Goal: Submit feedback/report problem: Submit feedback/report problem

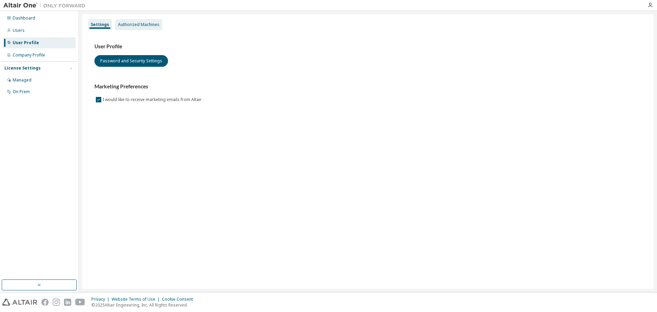
click at [143, 26] on div "Authorized Machines" at bounding box center [138, 24] width 41 height 5
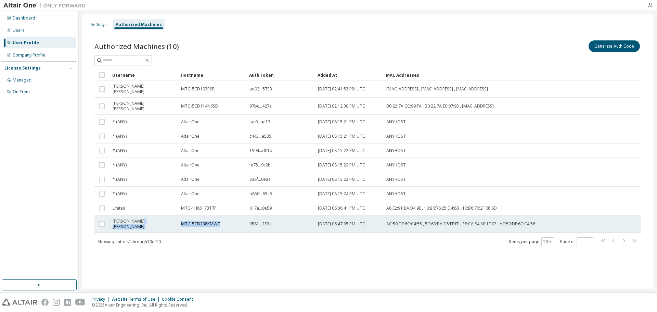
drag, startPoint x: 225, startPoint y: 220, endPoint x: 169, endPoint y: 218, distance: 56.2
click at [169, 218] on tr "brent.harries MTG-5CD238KMWT 9581...283a 2025-09-09 06:47:35 PM UTC AC:50:DE:6C…" at bounding box center [368, 223] width 547 height 17
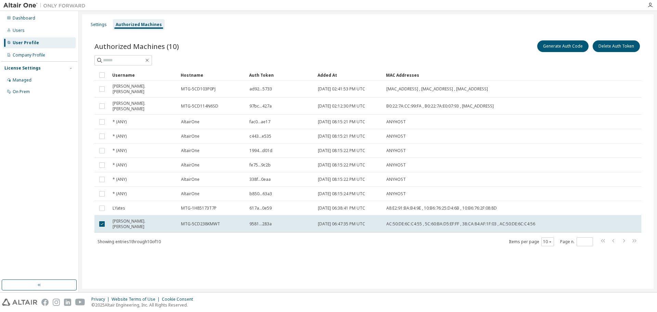
click at [211, 237] on div "Showing entries 1 through 10 of 10 Items per page 10 Page n. *" at bounding box center [368, 242] width 547 height 10
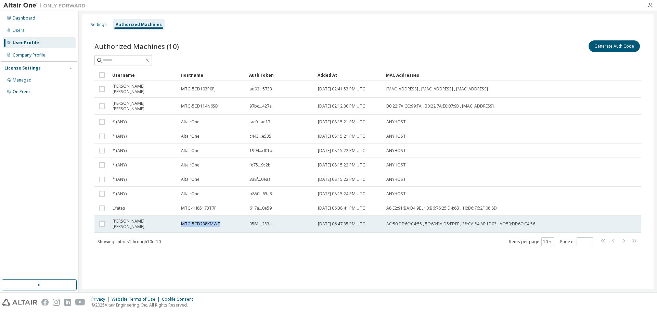
drag, startPoint x: 179, startPoint y: 216, endPoint x: 235, endPoint y: 217, distance: 55.8
click at [235, 217] on td "MTG-5CD238KMWT" at bounding box center [212, 223] width 68 height 17
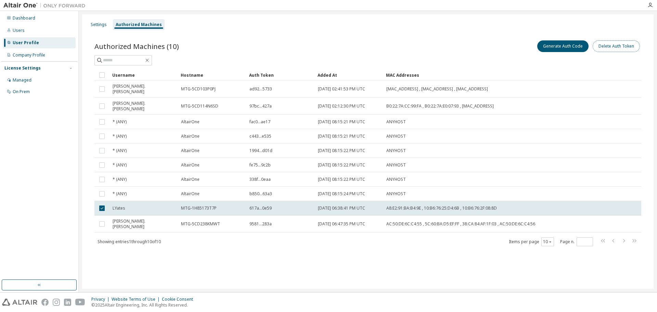
click at [602, 46] on button "Delete Auth Token" at bounding box center [616, 46] width 47 height 12
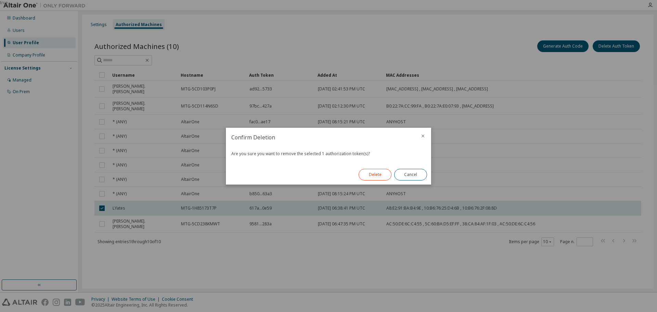
click at [376, 175] on button "Delete" at bounding box center [375, 175] width 33 height 12
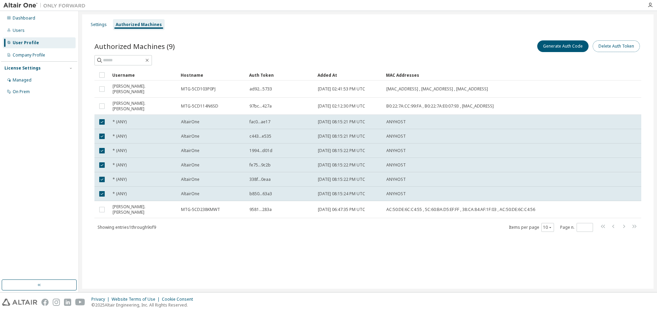
click at [625, 51] on button "Delete Auth Token" at bounding box center [616, 46] width 47 height 12
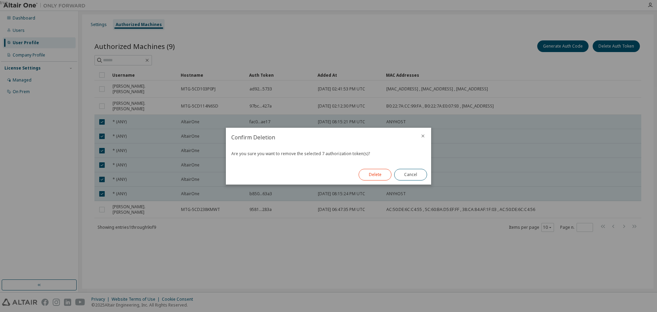
click at [380, 179] on button "Delete" at bounding box center [375, 175] width 33 height 12
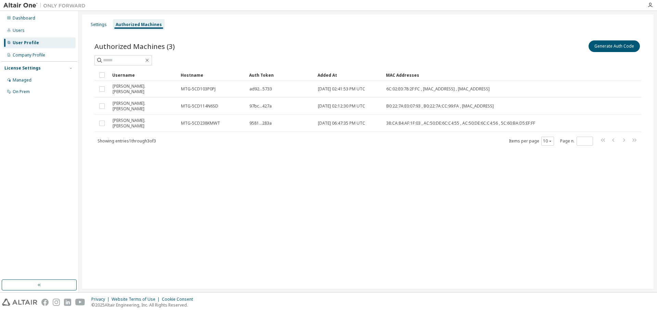
click at [208, 177] on div "Settings Authorized Machines Authorized Machines (3) Generate Auth Code Clear L…" at bounding box center [368, 151] width 572 height 274
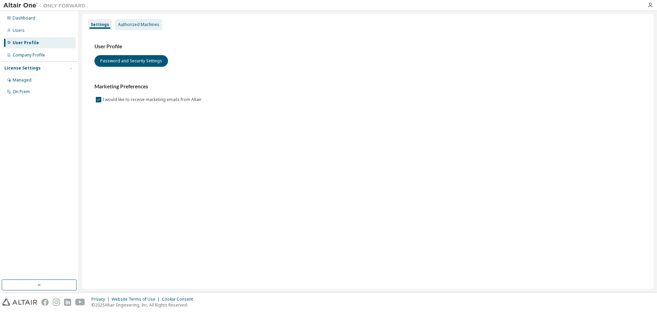
click at [133, 24] on div "Authorized Machines" at bounding box center [138, 24] width 41 height 5
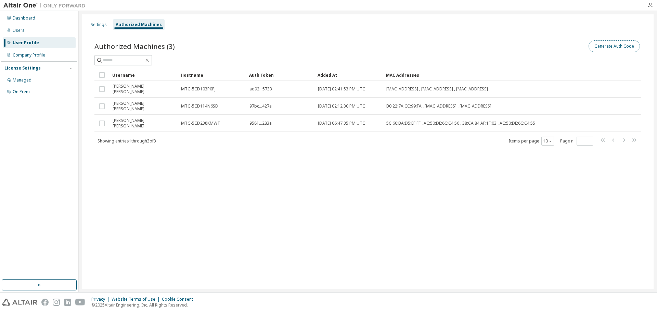
click at [602, 45] on button "Generate Auth Code" at bounding box center [614, 46] width 51 height 12
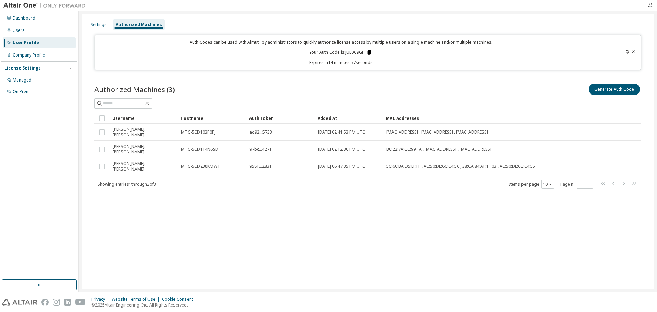
click at [368, 54] on icon at bounding box center [369, 52] width 6 height 6
click at [368, 53] on icon at bounding box center [370, 52] width 4 height 5
click at [216, 236] on div "Settings Authorized Machines Auth Codes can be used with Almutil by administrat…" at bounding box center [368, 151] width 572 height 274
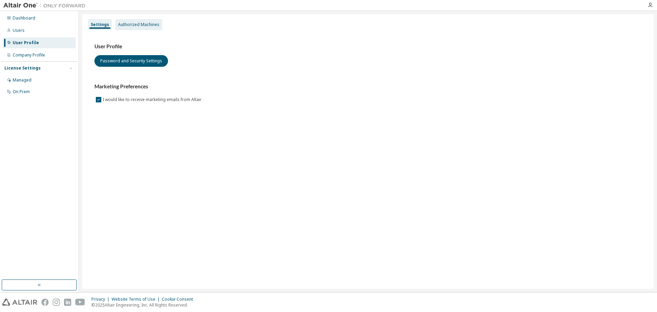
click at [141, 22] on div "Authorized Machines" at bounding box center [138, 24] width 41 height 5
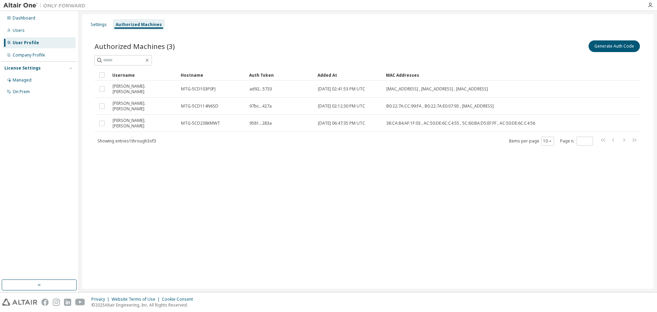
click at [215, 148] on div "Authorized Machines (3) Generate Auth Code Clear Load Save Save As Field Operat…" at bounding box center [368, 97] width 564 height 133
click at [35, 30] on div "Users" at bounding box center [39, 30] width 73 height 11
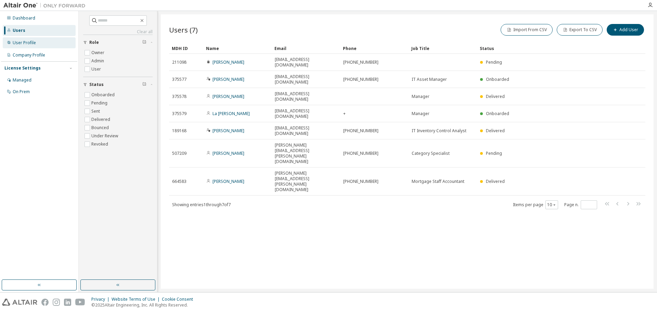
click at [35, 42] on div "User Profile" at bounding box center [24, 42] width 23 height 5
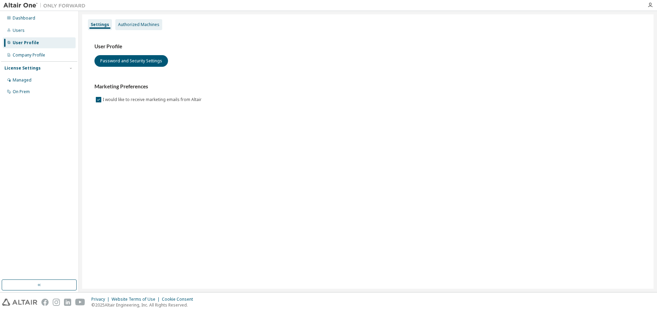
click at [125, 26] on div "Authorized Machines" at bounding box center [138, 24] width 41 height 5
click at [133, 29] on div "Authorized Machines" at bounding box center [138, 24] width 47 height 11
click at [147, 22] on div "Authorized Machines" at bounding box center [138, 24] width 41 height 5
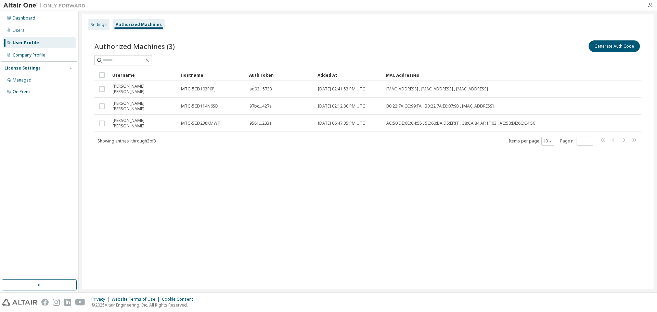
click at [97, 23] on div "Settings" at bounding box center [99, 24] width 16 height 5
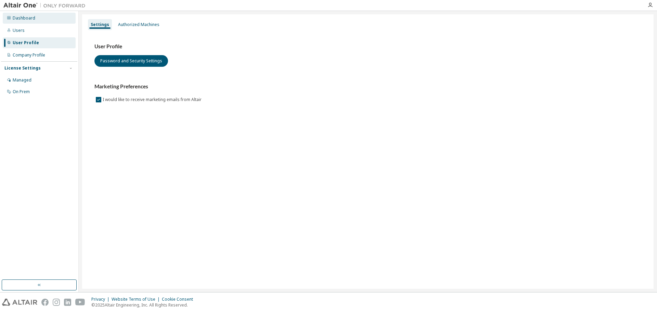
click at [33, 18] on div "Dashboard" at bounding box center [24, 17] width 23 height 5
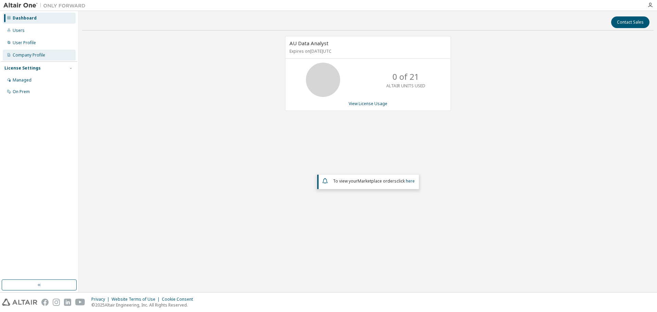
click at [50, 53] on div "Company Profile" at bounding box center [39, 55] width 73 height 11
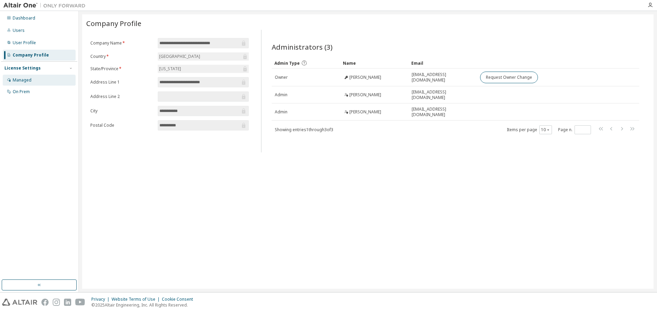
click at [48, 79] on div "Managed" at bounding box center [39, 80] width 73 height 11
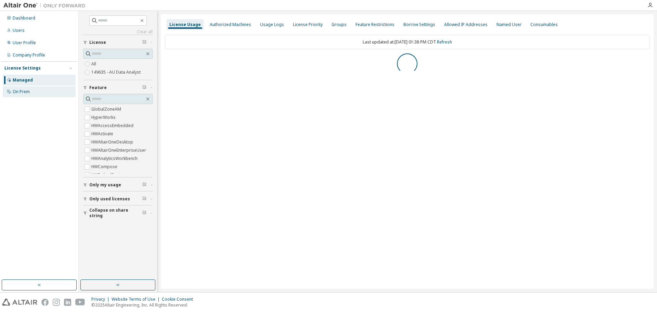
click at [50, 94] on div "On Prem" at bounding box center [39, 91] width 73 height 11
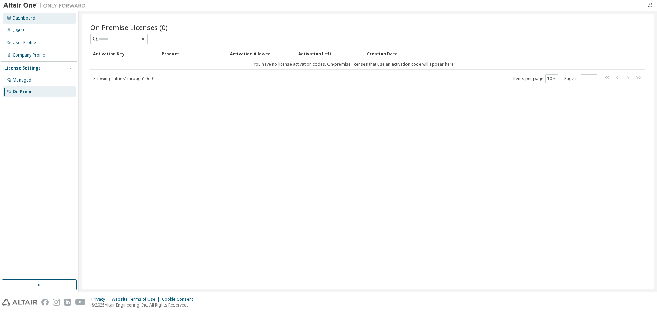
click at [46, 19] on div "Dashboard" at bounding box center [39, 18] width 73 height 11
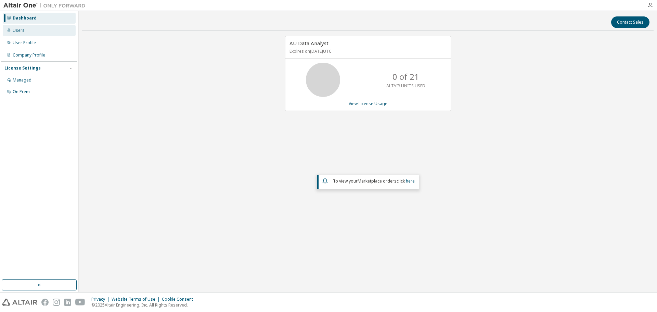
click at [20, 33] on div "Users" at bounding box center [39, 30] width 73 height 11
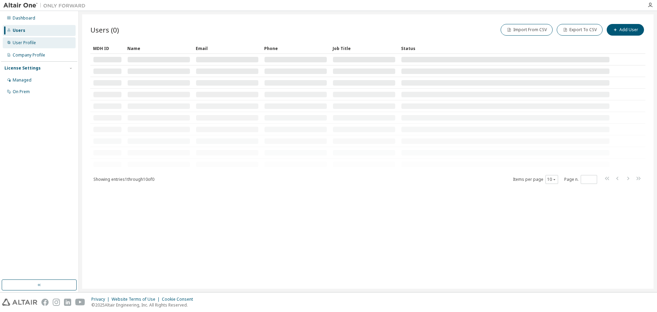
click at [26, 40] on div "User Profile" at bounding box center [24, 42] width 23 height 5
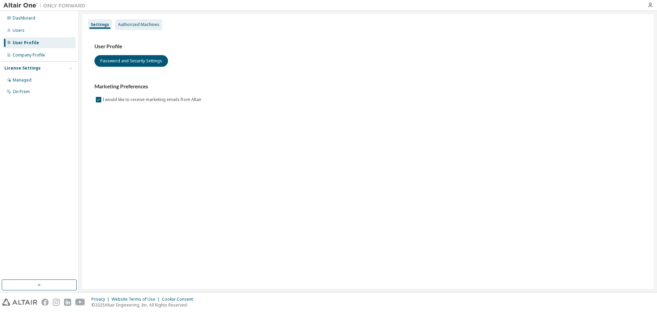
click at [151, 23] on div "Authorized Machines" at bounding box center [138, 24] width 41 height 5
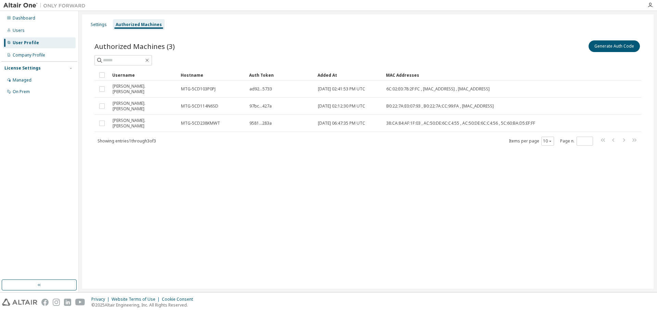
click at [38, 68] on div "License Settings" at bounding box center [39, 68] width 70 height 6
click at [38, 54] on div "Company Profile" at bounding box center [29, 54] width 33 height 5
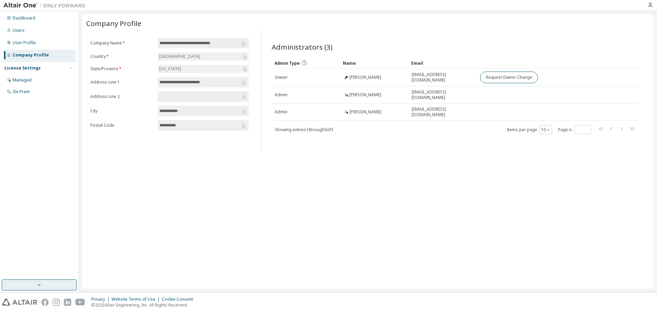
click at [57, 287] on button "button" at bounding box center [39, 284] width 75 height 11
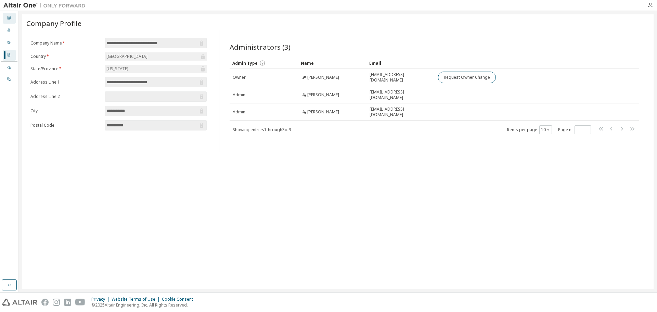
click at [9, 21] on div "Dashboard" at bounding box center [9, 18] width 13 height 11
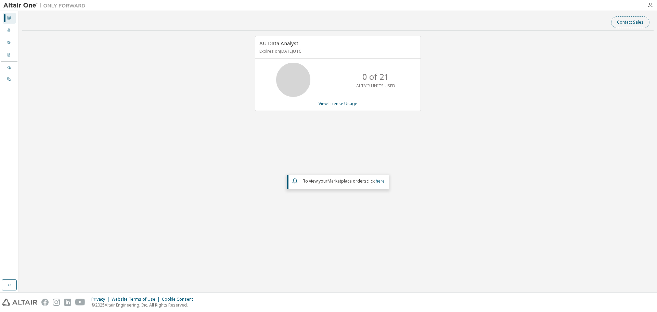
click at [621, 25] on button "Contact Sales" at bounding box center [631, 22] width 38 height 12
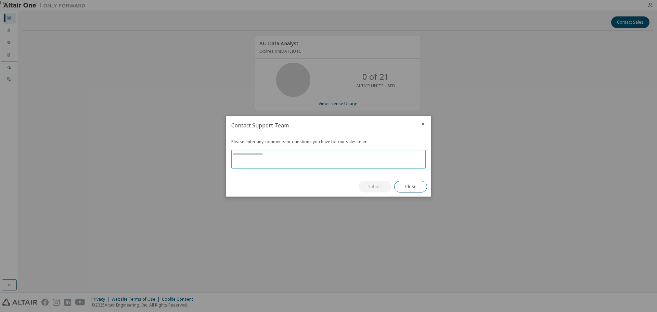
click at [311, 153] on textarea at bounding box center [329, 159] width 194 height 18
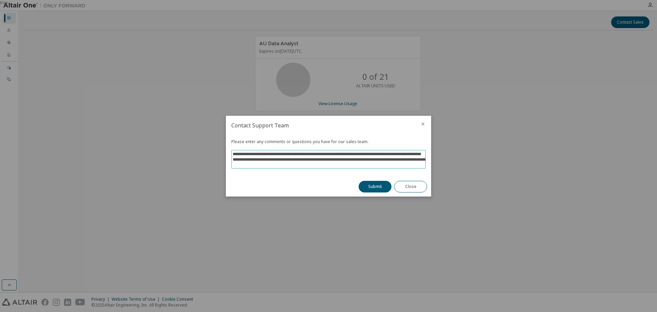
scroll to position [11, 0]
click at [252, 168] on span "**********" at bounding box center [328, 159] width 195 height 18
click at [253, 163] on textarea "**********" at bounding box center [329, 159] width 194 height 18
paste textarea "**********"
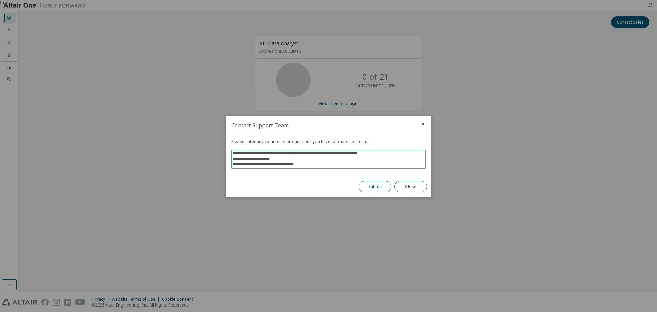
type textarea "**********"
click at [383, 188] on button "Submit" at bounding box center [375, 187] width 33 height 12
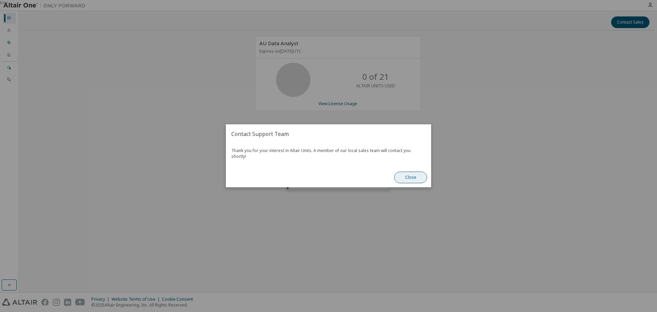
click at [413, 173] on button "Close" at bounding box center [410, 178] width 33 height 12
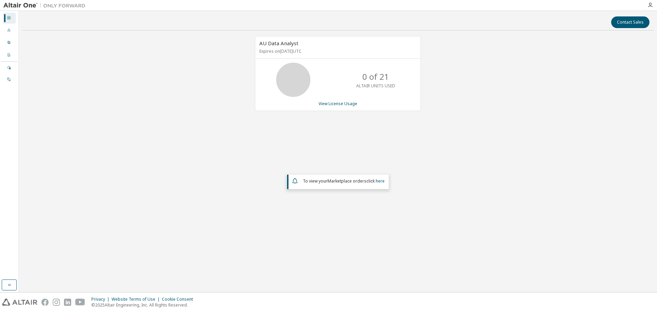
click at [20, 6] on img at bounding box center [46, 5] width 86 height 7
